Goal: Information Seeking & Learning: Learn about a topic

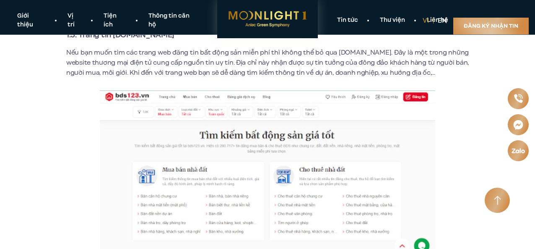
scroll to position [1551, 0]
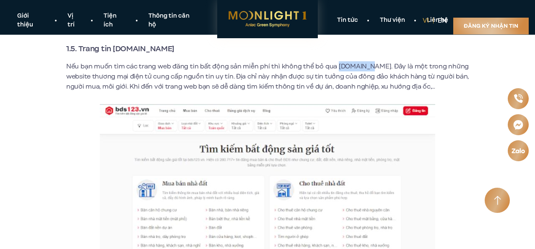
drag, startPoint x: 334, startPoint y: 57, endPoint x: 365, endPoint y: 58, distance: 30.2
click at [365, 61] on p "Nếu bạn muốn tìm các trang web đăng tin bất động sản miễn phí thì không thể bỏ …" at bounding box center [267, 76] width 402 height 30
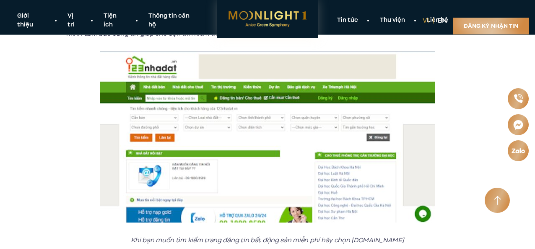
scroll to position [1802, 0]
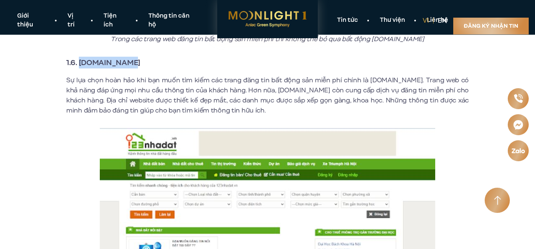
drag, startPoint x: 80, startPoint y: 55, endPoint x: 131, endPoint y: 52, distance: 51.7
click at [131, 57] on h3 "1.6. [DOMAIN_NAME]" at bounding box center [267, 63] width 402 height 12
click at [269, 25] on img at bounding box center [267, 19] width 101 height 38
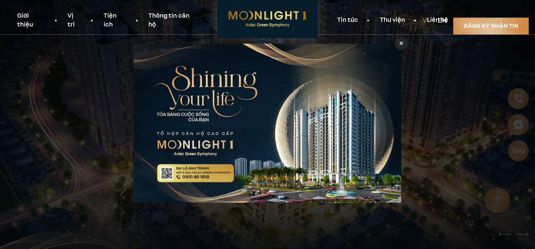
click at [397, 44] on div at bounding box center [401, 43] width 13 height 13
